Goal: Task Accomplishment & Management: Use online tool/utility

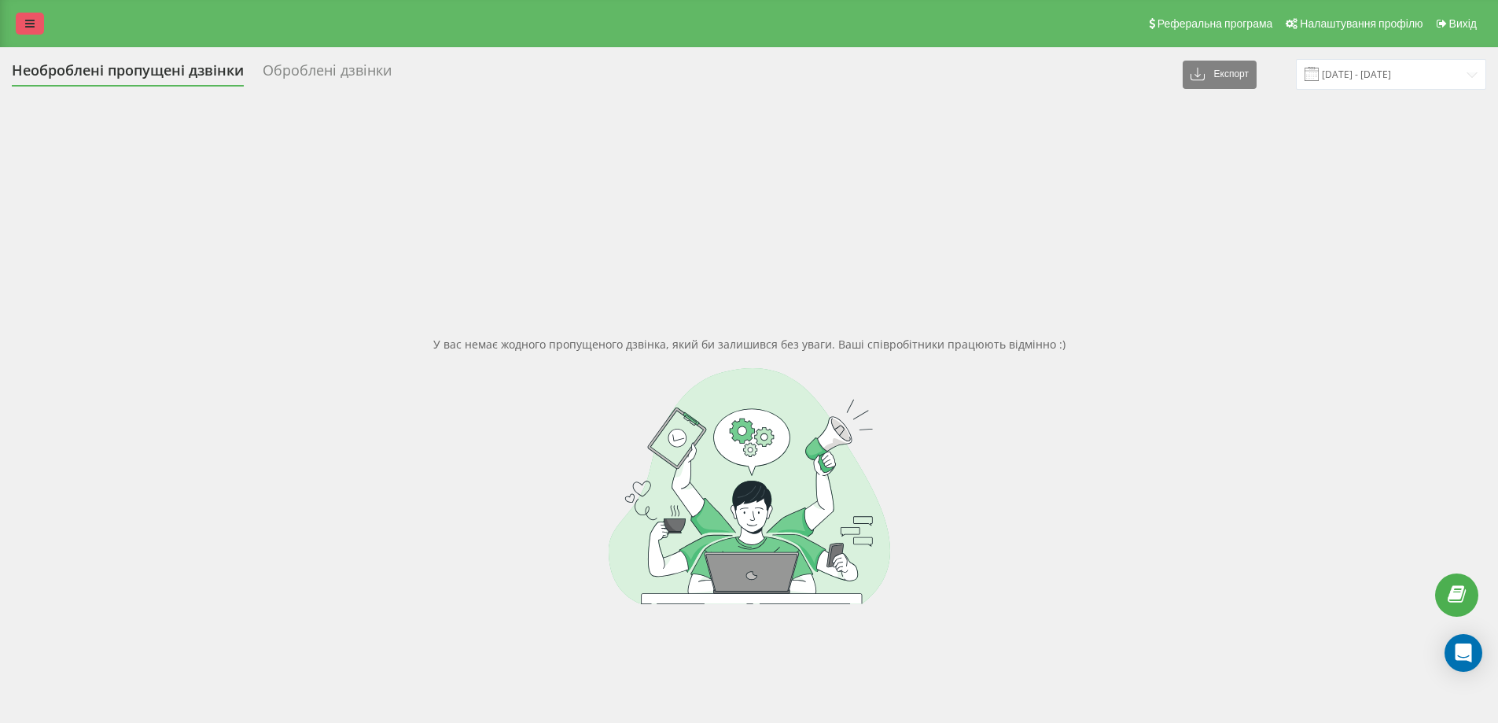
click at [21, 14] on link at bounding box center [30, 24] width 28 height 22
click at [33, 23] on icon at bounding box center [29, 23] width 9 height 11
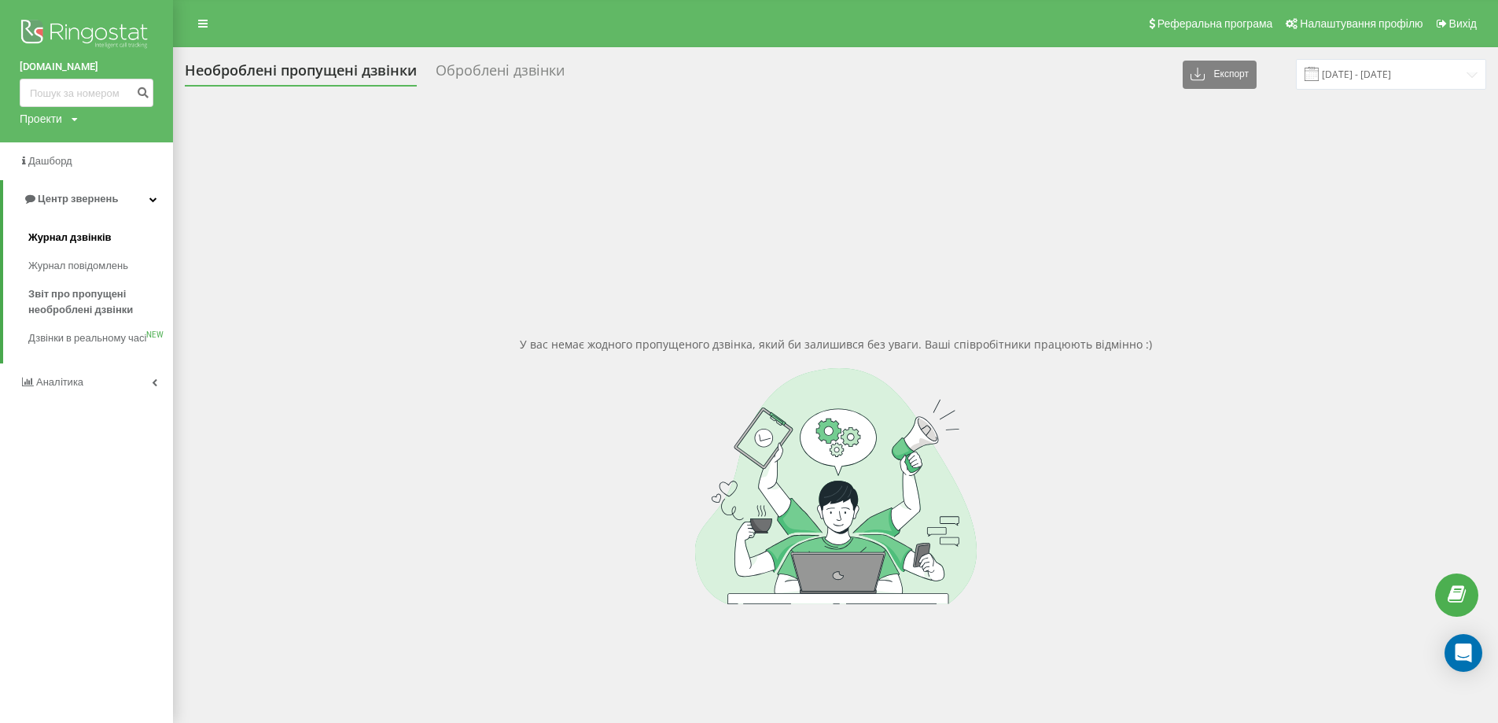
click at [65, 237] on span "Журнал дзвінків" at bounding box center [69, 238] width 83 height 16
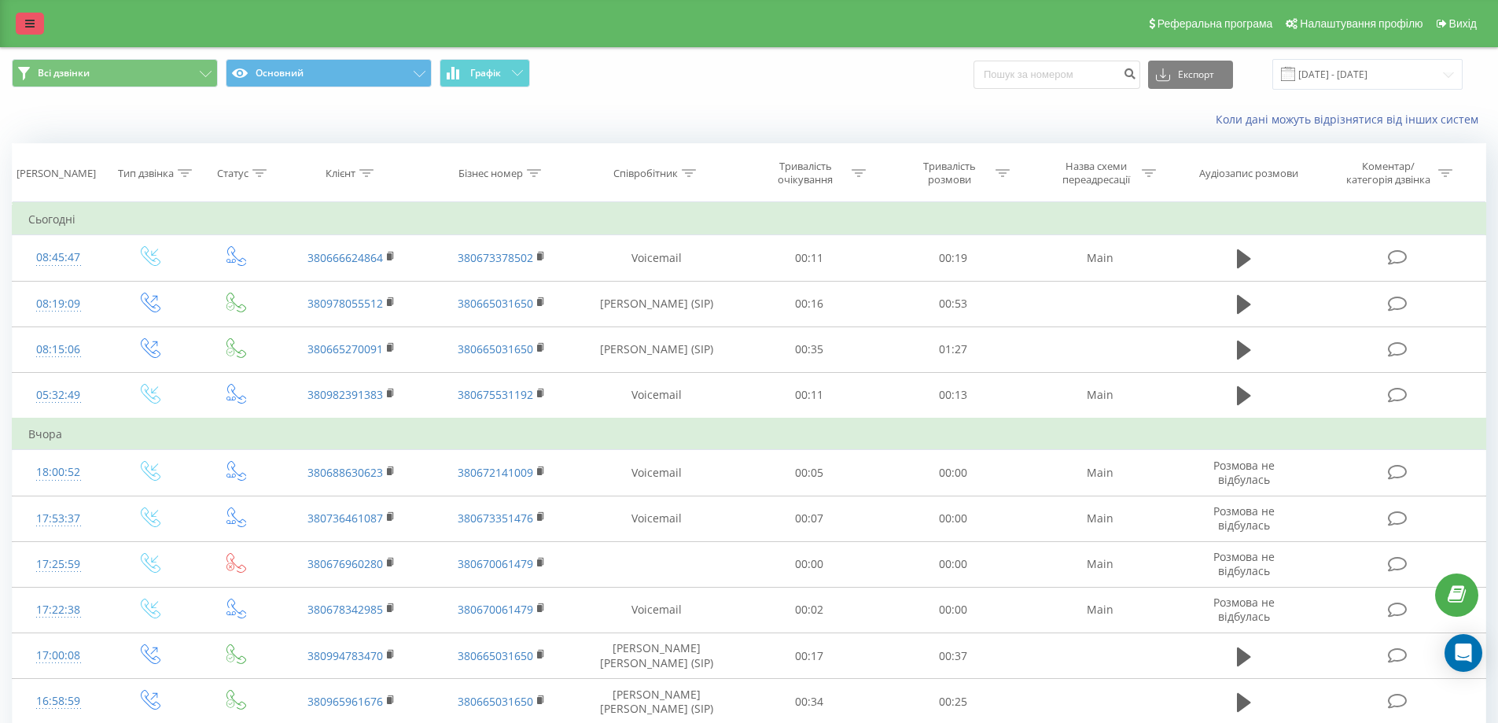
click at [28, 26] on icon at bounding box center [29, 23] width 9 height 11
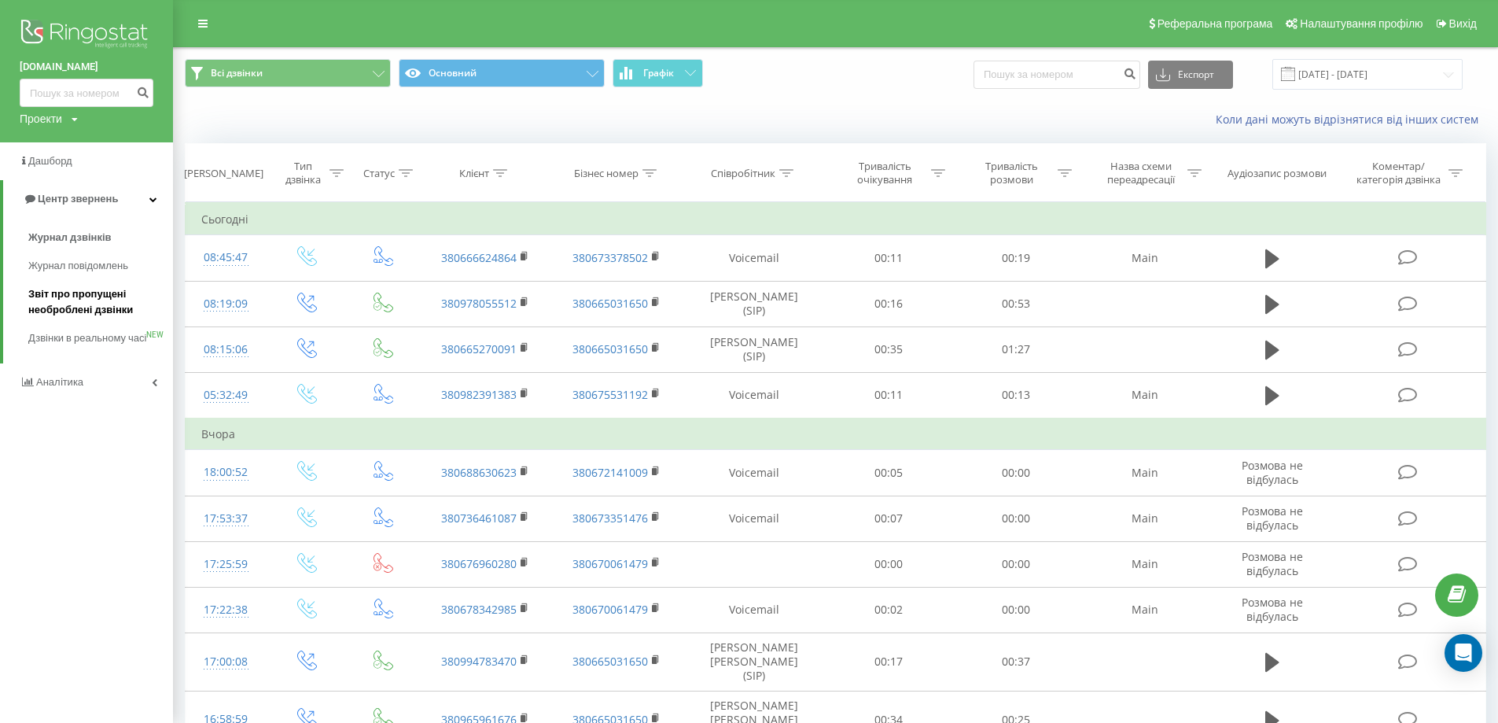
click at [65, 292] on span "Звіт про пропущені необроблені дзвінки" at bounding box center [96, 301] width 137 height 31
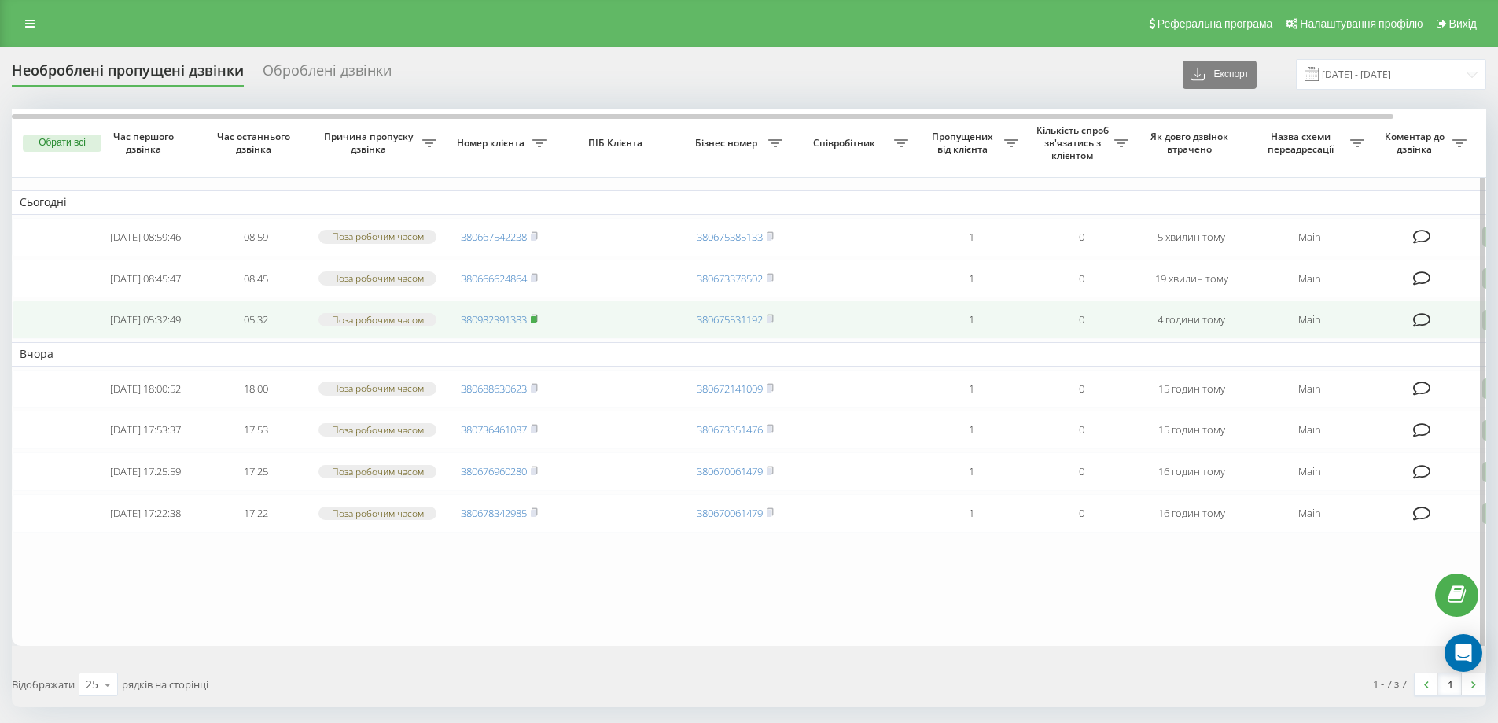
click at [536, 323] on rect at bounding box center [533, 319] width 5 height 7
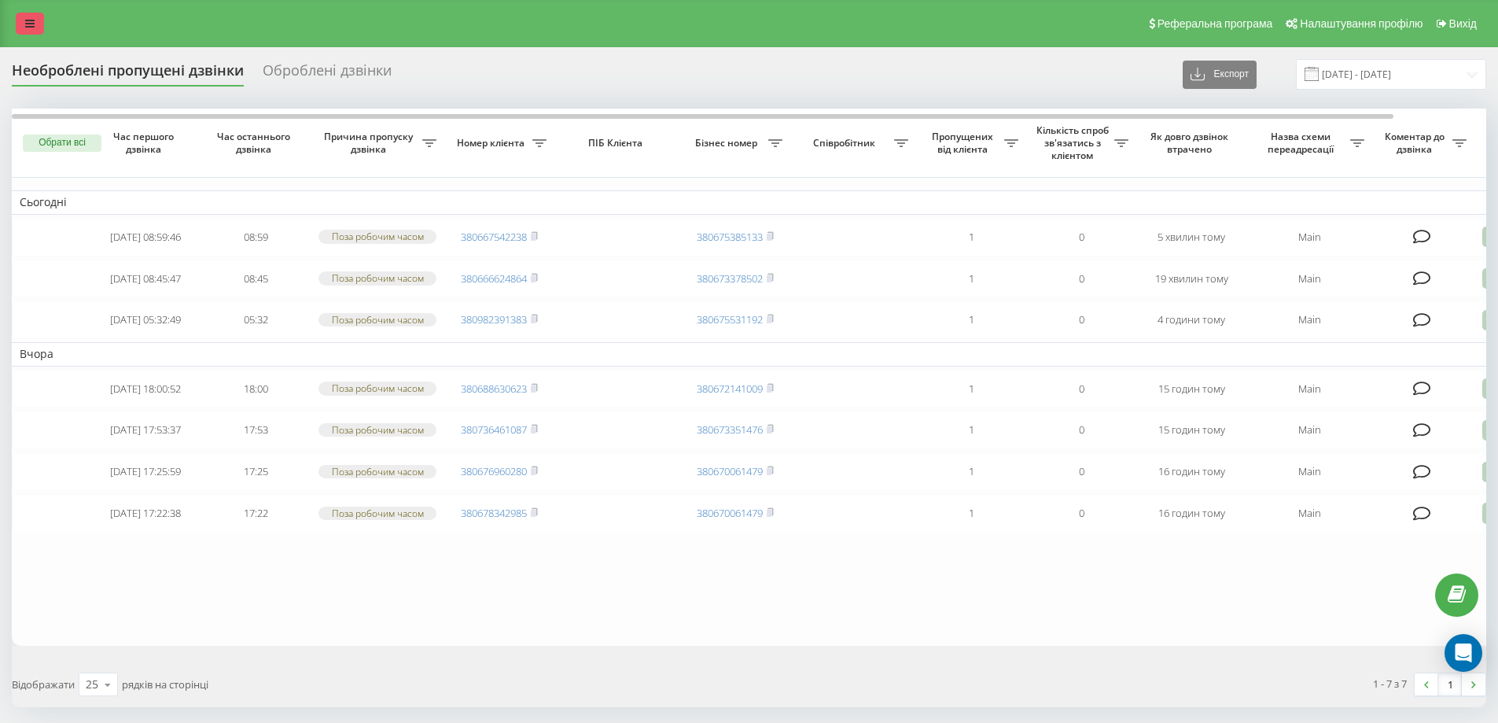
click at [31, 26] on icon at bounding box center [29, 23] width 9 height 11
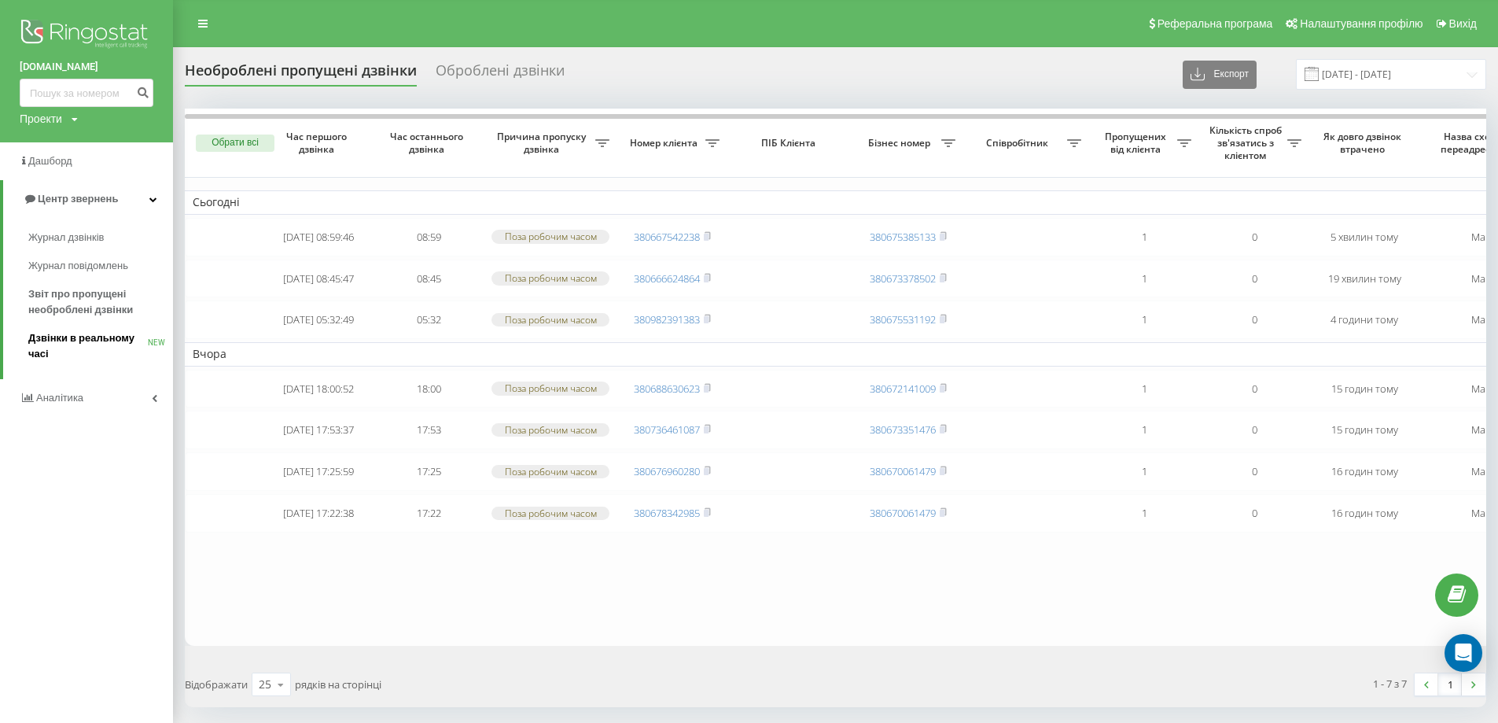
click at [82, 343] on span "Дзвінки в реальному часі" at bounding box center [88, 345] width 120 height 31
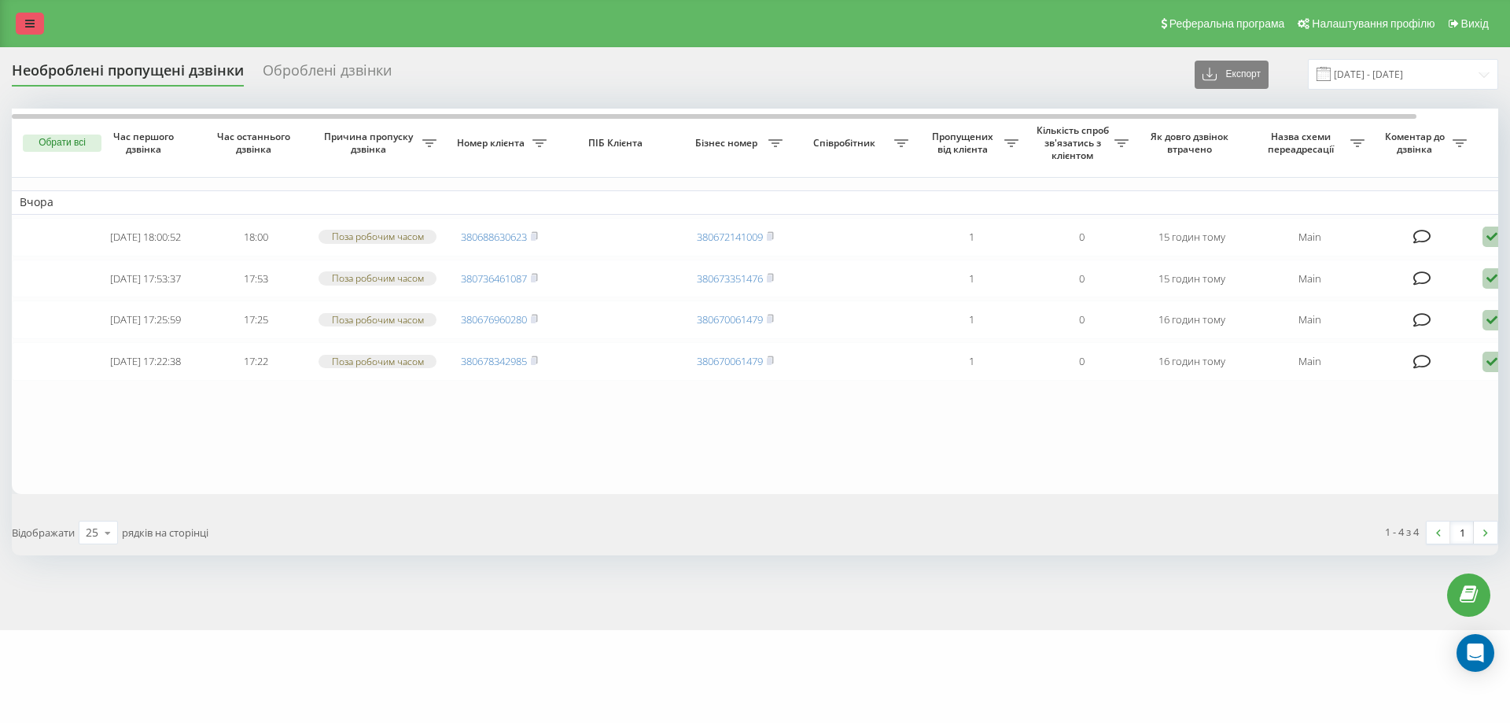
click at [31, 17] on link at bounding box center [30, 24] width 28 height 22
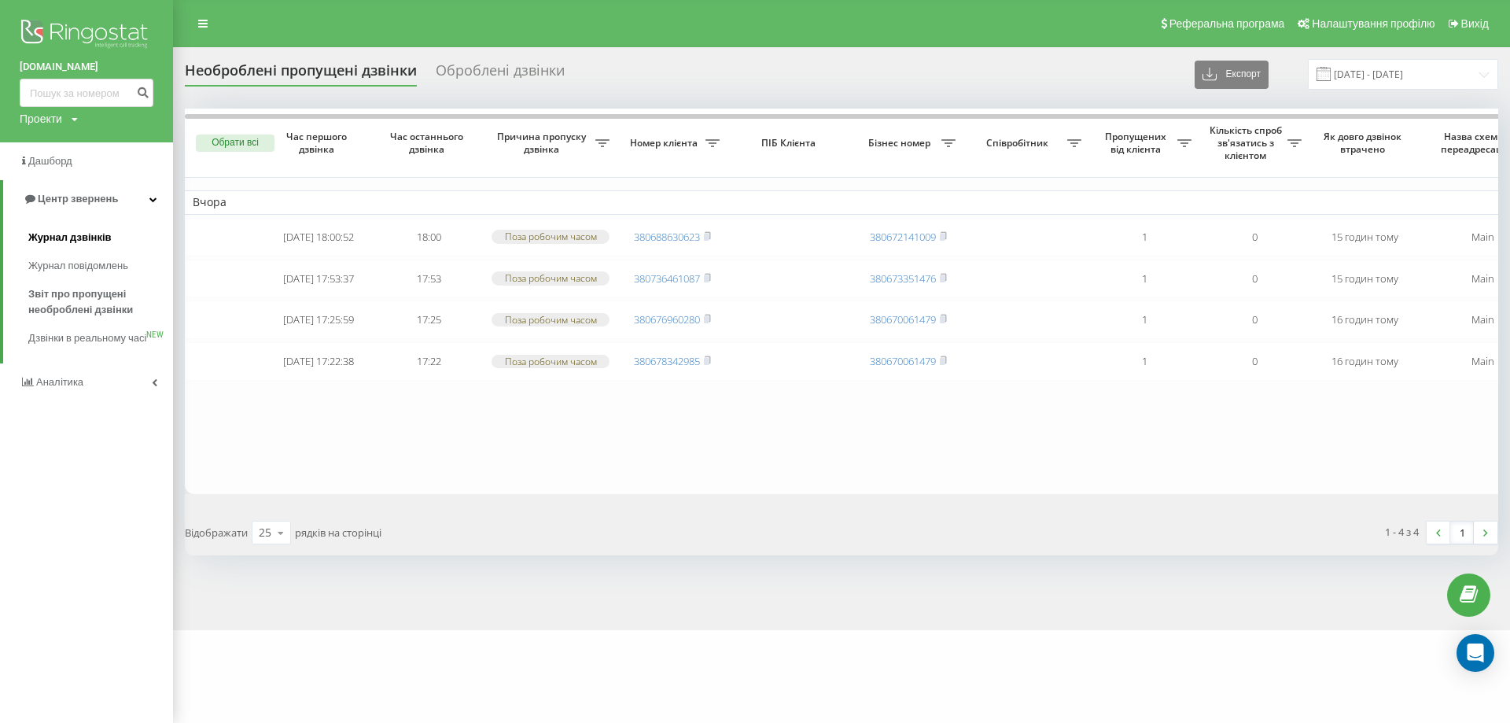
click at [75, 239] on span "Журнал дзвінків" at bounding box center [69, 238] width 83 height 16
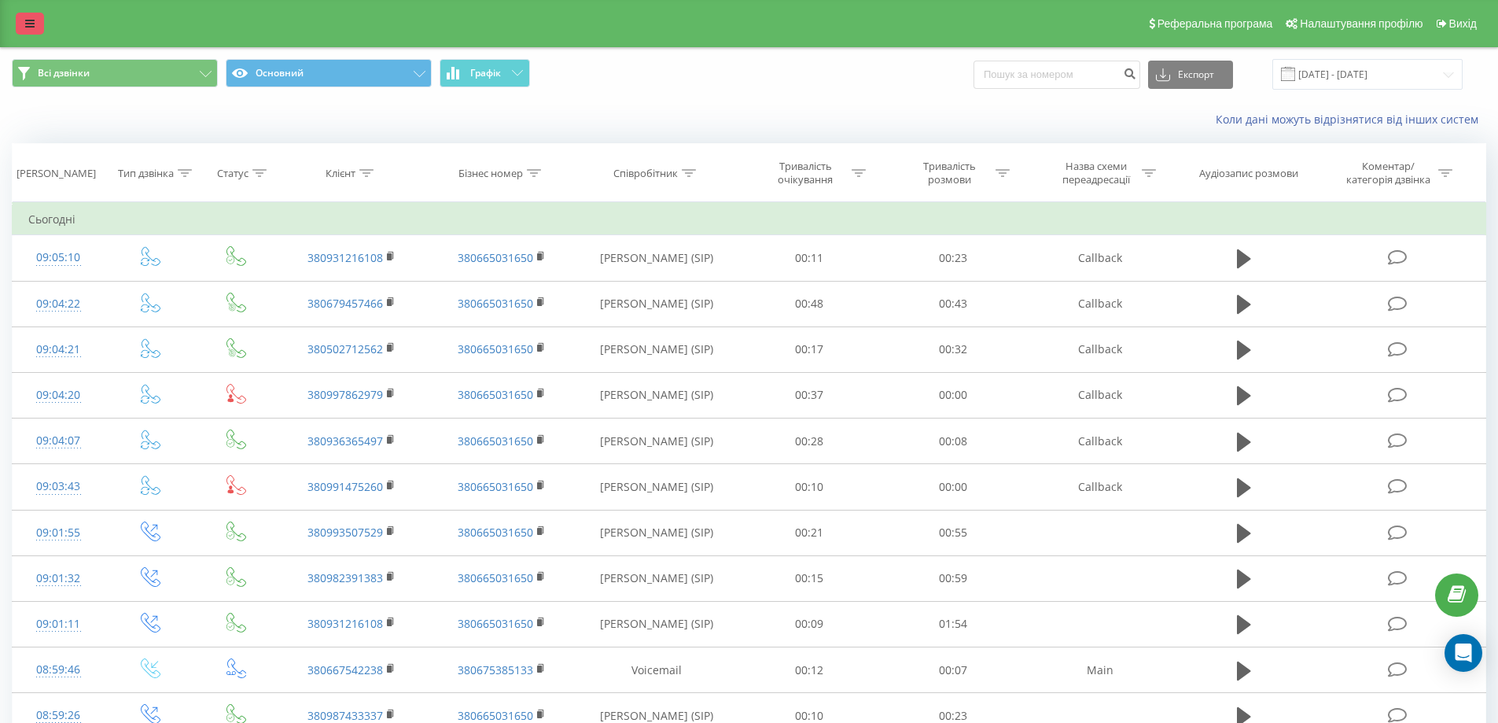
click at [21, 23] on link at bounding box center [30, 24] width 28 height 22
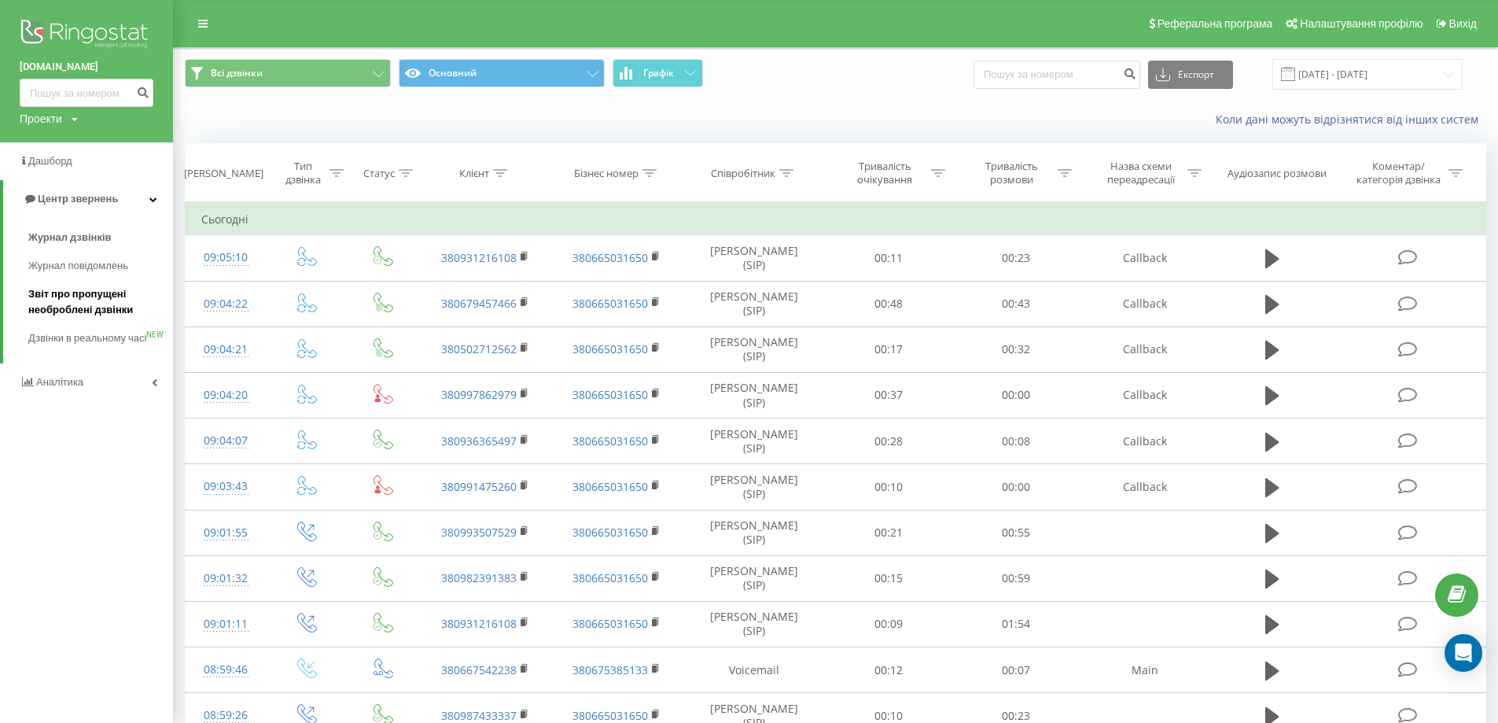
click at [65, 307] on span "Звіт про пропущені необроблені дзвінки" at bounding box center [96, 301] width 137 height 31
